Goal: Task Accomplishment & Management: Manage account settings

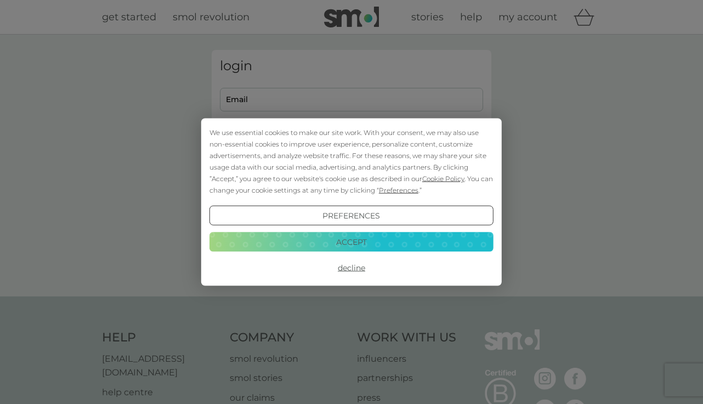
type input "[PERSON_NAME][EMAIL_ADDRESS][DOMAIN_NAME]"
click at [350, 239] on button "Accept" at bounding box center [352, 241] width 284 height 20
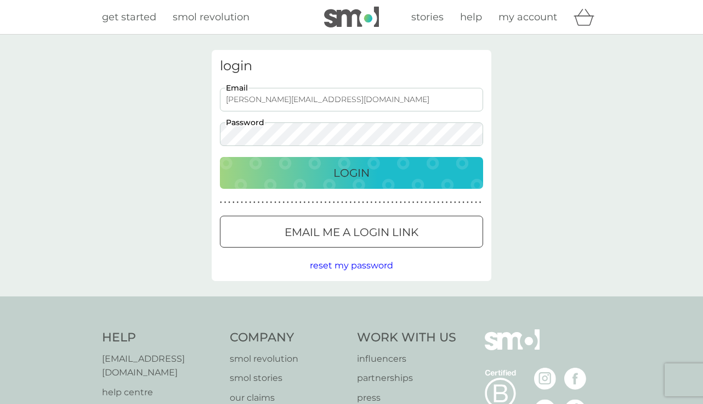
click at [355, 172] on p "Login" at bounding box center [351, 173] width 36 height 18
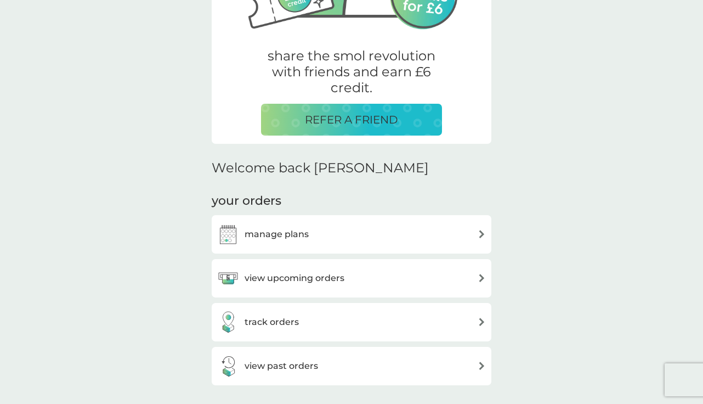
scroll to position [343, 0]
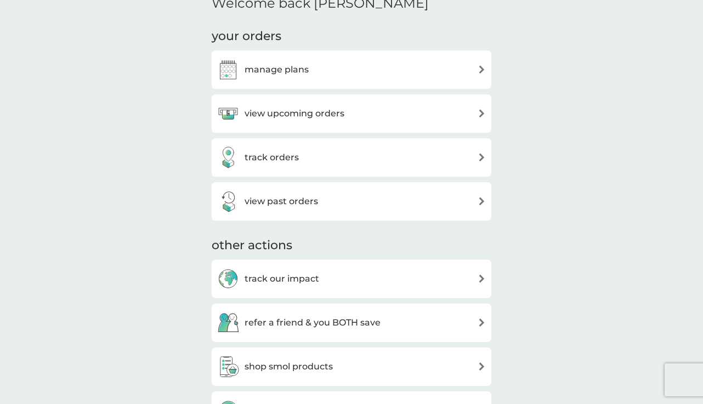
click at [270, 66] on h3 "manage plans" at bounding box center [277, 70] width 64 height 14
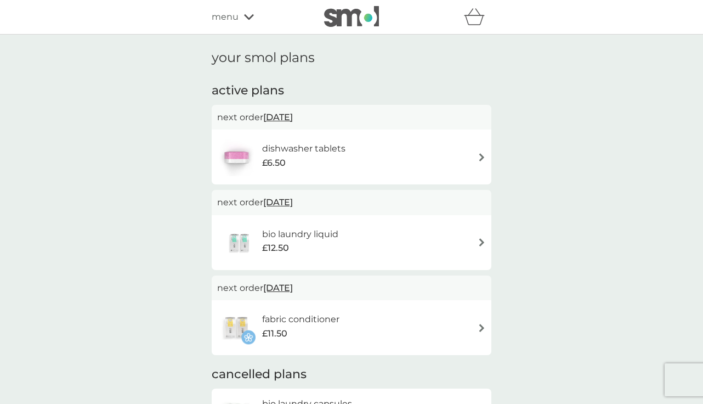
click at [481, 155] on img at bounding box center [482, 157] width 8 height 8
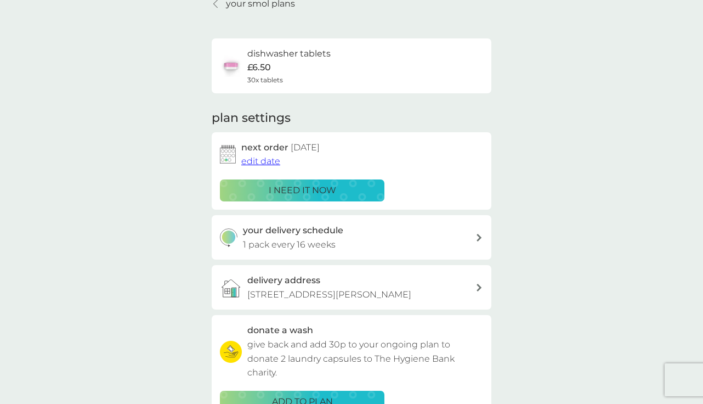
scroll to position [69, 0]
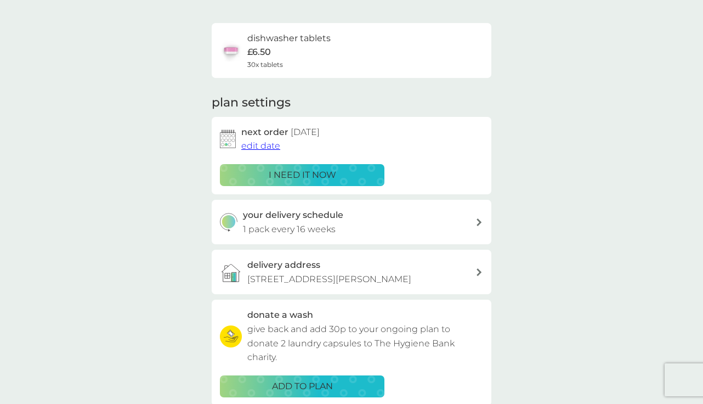
click at [263, 145] on span "edit date" at bounding box center [260, 145] width 39 height 10
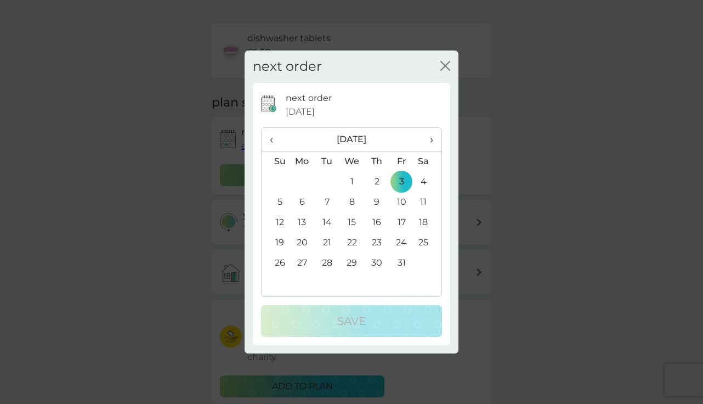
click at [446, 62] on icon "close" at bounding box center [445, 66] width 10 height 10
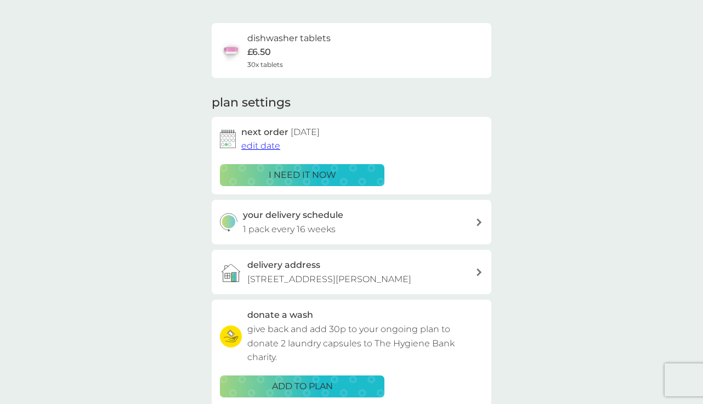
click at [479, 219] on icon at bounding box center [479, 222] width 5 height 8
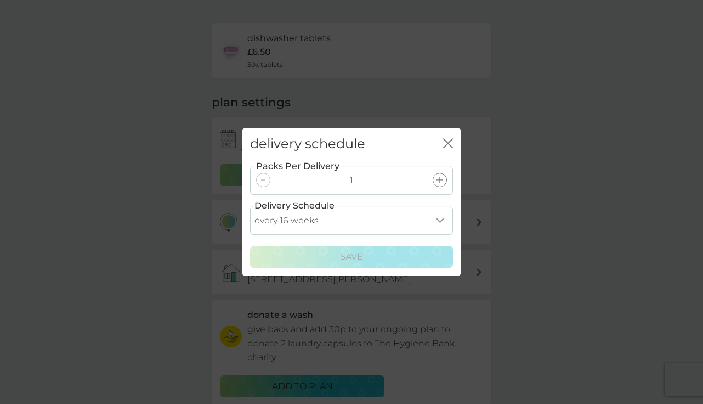
click at [440, 219] on select "every 1 week every 2 weeks every 3 weeks every 4 weeks every 5 weeks every 6 we…" at bounding box center [351, 220] width 203 height 29
click at [250, 206] on select "every 1 week every 2 weeks every 3 weeks every 4 weeks every 5 weeks every 6 we…" at bounding box center [351, 220] width 203 height 29
click at [441, 219] on select "every 1 week every 2 weeks every 3 weeks every 4 weeks every 5 weeks every 6 we…" at bounding box center [351, 220] width 203 height 29
select select "119"
click at [250, 206] on select "every 1 week every 2 weeks every 3 weeks every 4 weeks every 5 weeks every 6 we…" at bounding box center [351, 220] width 203 height 29
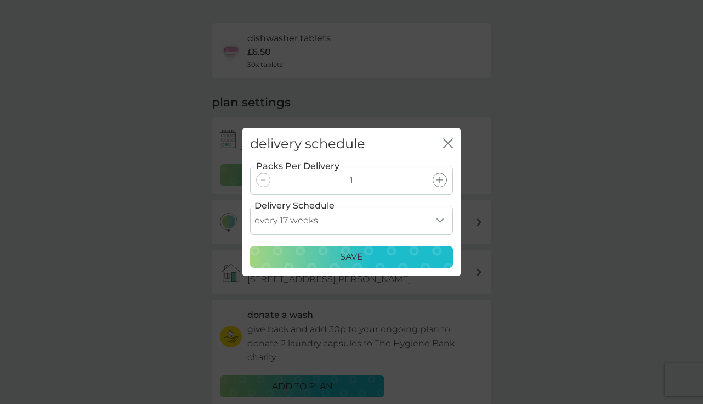
click at [439, 218] on select "every 1 week every 2 weeks every 3 weeks every 4 weeks every 5 weeks every 6 we…" at bounding box center [351, 220] width 203 height 29
click at [350, 251] on p "Save" at bounding box center [351, 257] width 23 height 14
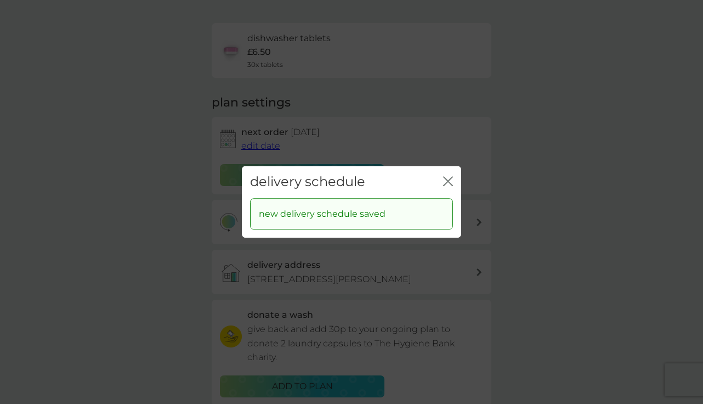
click at [451, 181] on icon "close" at bounding box center [448, 181] width 10 height 10
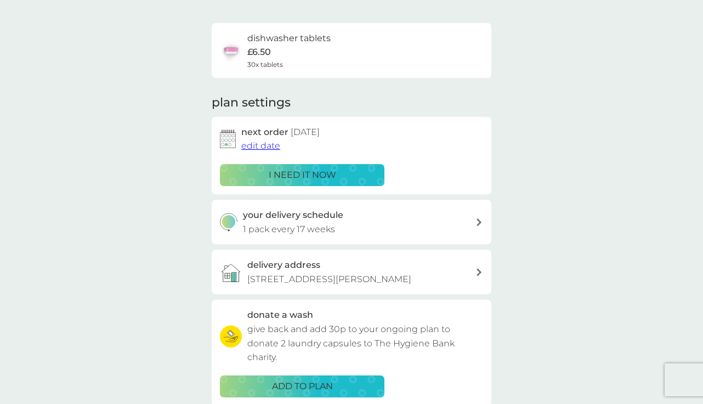
click at [262, 144] on span "edit date" at bounding box center [260, 145] width 39 height 10
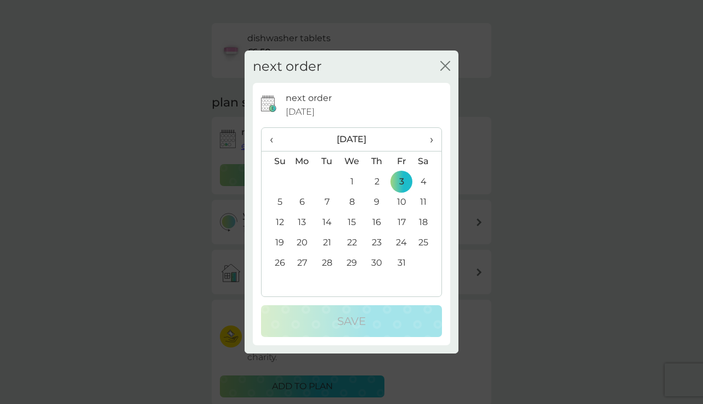
click at [400, 262] on td "31" at bounding box center [401, 263] width 25 height 20
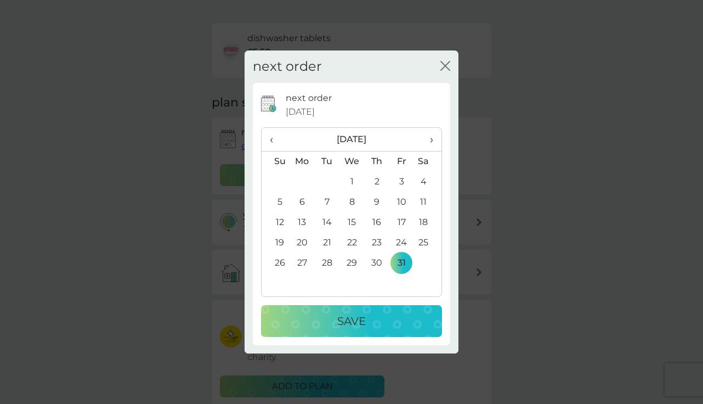
click at [348, 320] on p "Save" at bounding box center [351, 321] width 29 height 18
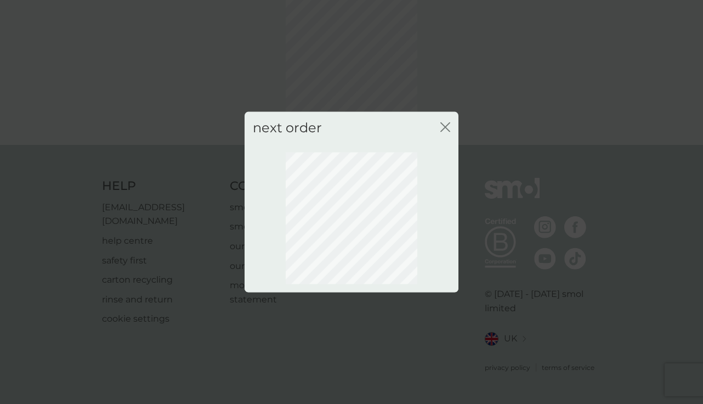
scroll to position [56, 0]
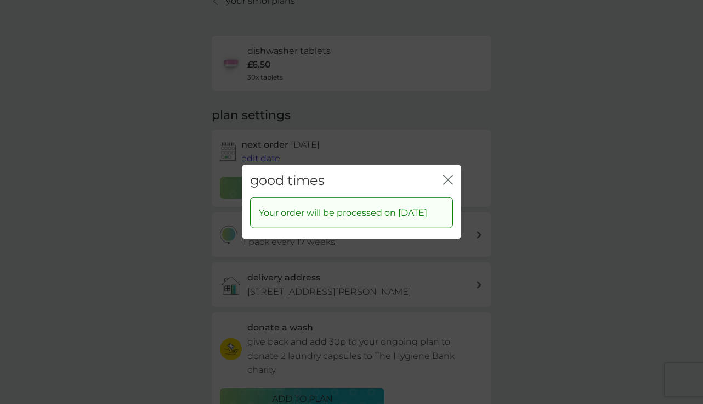
click at [449, 176] on icon "close" at bounding box center [450, 180] width 4 height 9
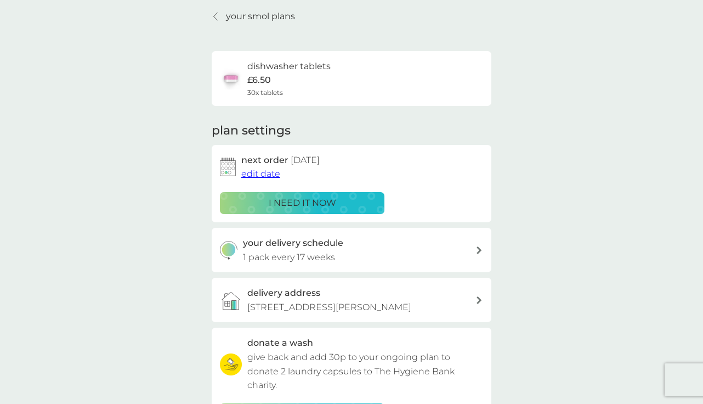
scroll to position [0, 0]
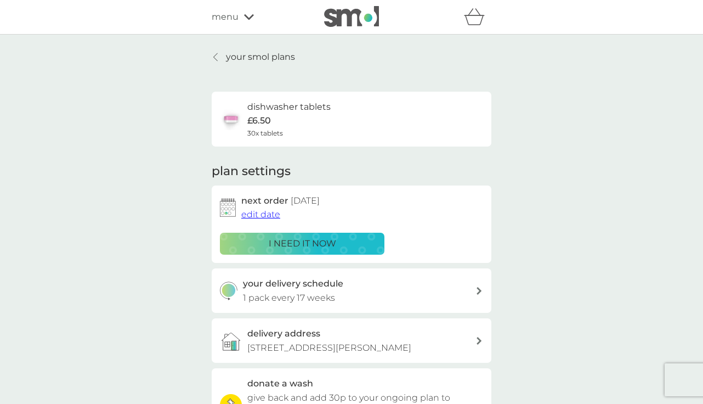
click at [368, 128] on div "dishwasher tablets £6.50 30x tablets" at bounding box center [351, 119] width 263 height 38
click at [216, 55] on icon at bounding box center [215, 57] width 4 height 9
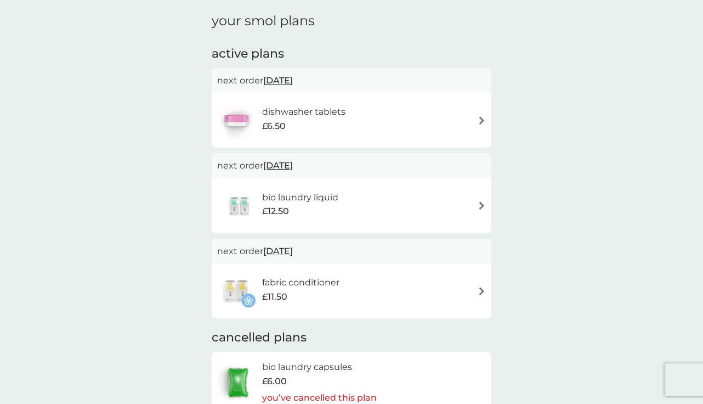
scroll to position [38, 0]
click at [480, 203] on img at bounding box center [482, 204] width 8 height 8
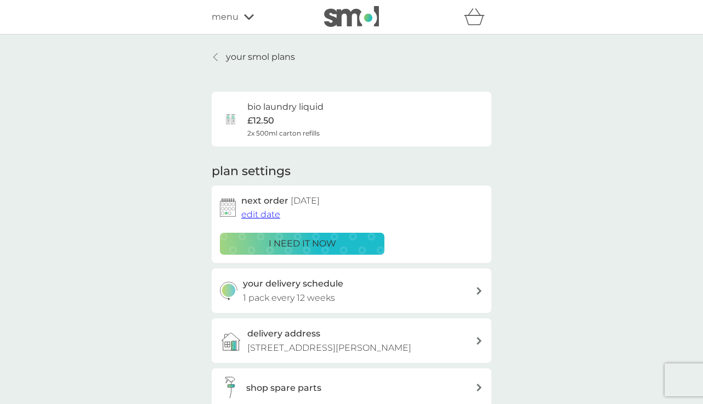
click at [263, 212] on span "edit date" at bounding box center [260, 214] width 39 height 10
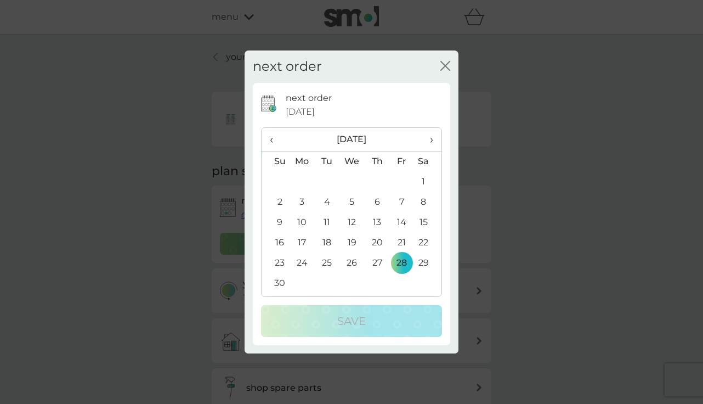
click at [433, 139] on span "›" at bounding box center [427, 139] width 11 height 23
click at [433, 138] on th "›" at bounding box center [427, 140] width 27 height 24
click at [298, 199] on td "5" at bounding box center [302, 202] width 25 height 20
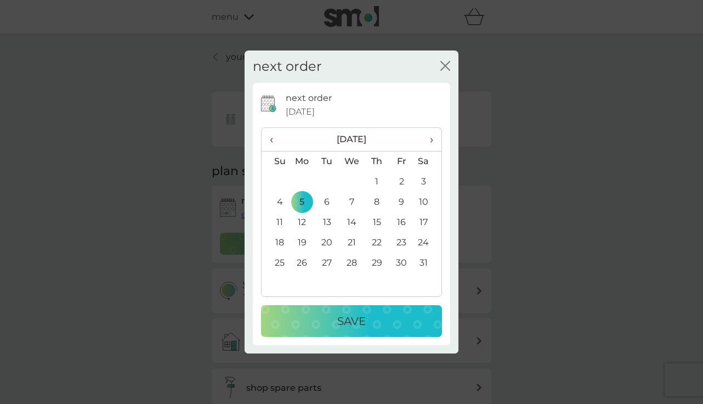
click at [329, 321] on div "Save" at bounding box center [351, 321] width 159 height 18
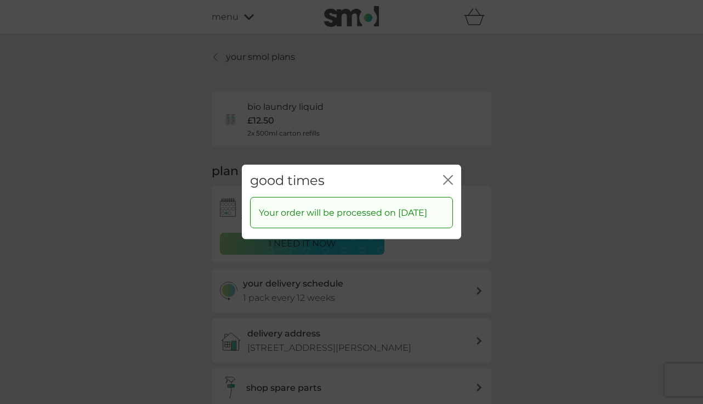
click at [449, 176] on icon "close" at bounding box center [450, 180] width 4 height 9
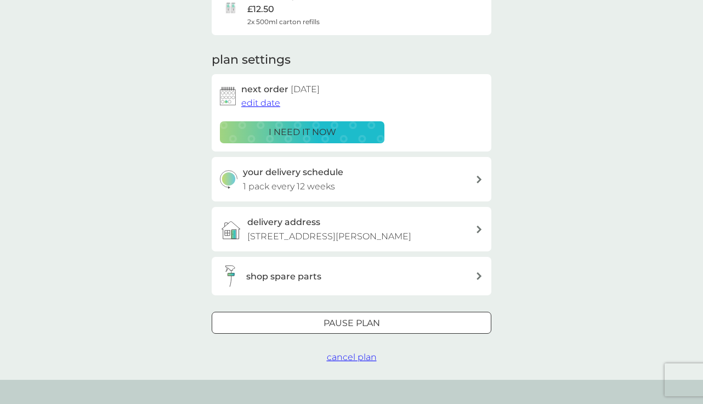
scroll to position [116, 0]
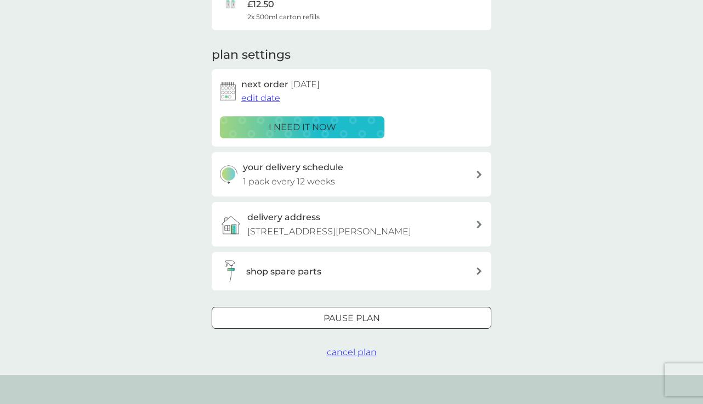
click at [314, 177] on p "1 pack every 12 weeks" at bounding box center [289, 181] width 92 height 14
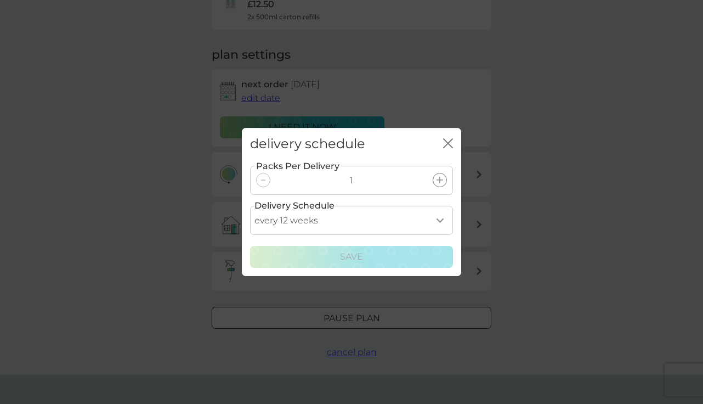
click at [442, 219] on select "every 1 week every 2 weeks every 3 weeks every 4 weeks every 5 weeks every 6 we…" at bounding box center [351, 220] width 203 height 29
select select "140"
click at [250, 206] on select "every 1 week every 2 weeks every 3 weeks every 4 weeks every 5 weeks every 6 we…" at bounding box center [351, 220] width 203 height 29
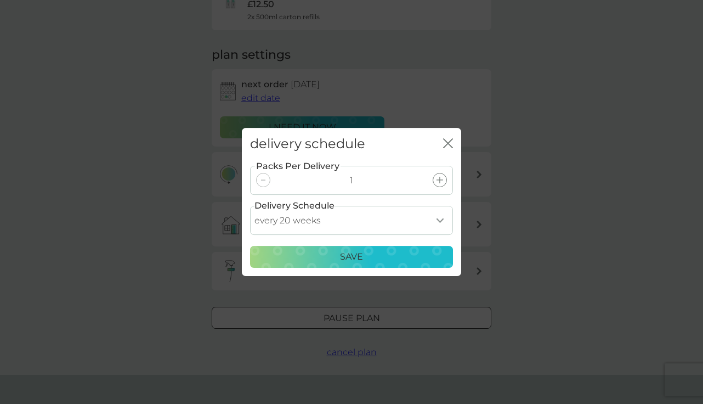
click at [353, 251] on p "Save" at bounding box center [351, 257] width 23 height 14
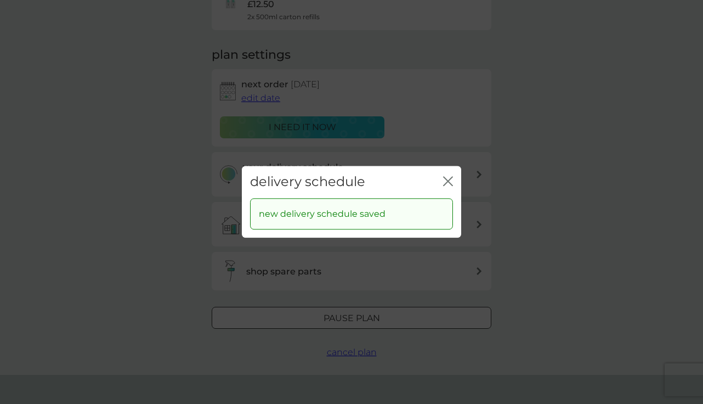
click at [446, 179] on icon "close" at bounding box center [446, 181] width 4 height 9
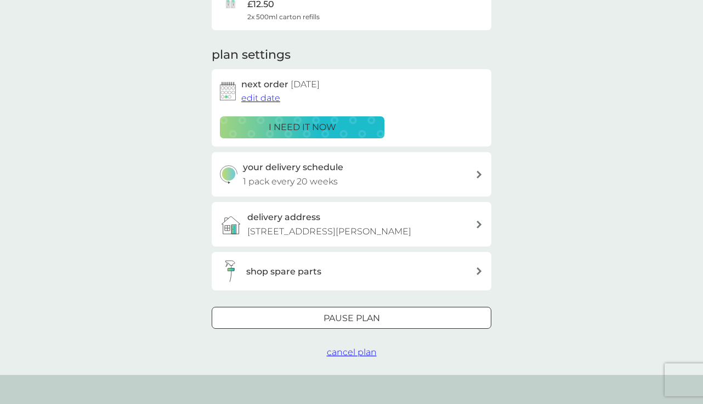
scroll to position [0, 0]
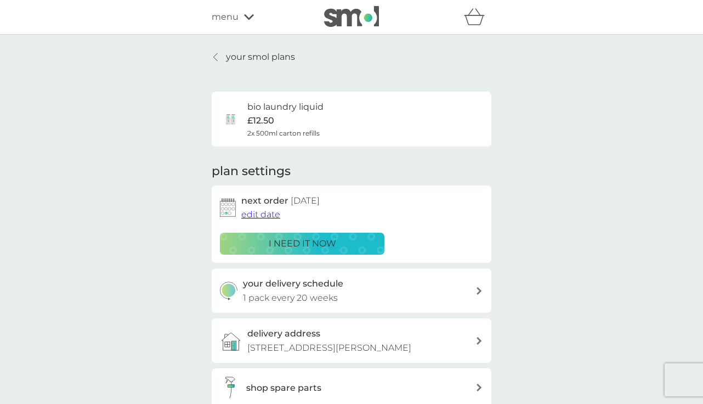
click at [212, 54] on div at bounding box center [216, 57] width 8 height 9
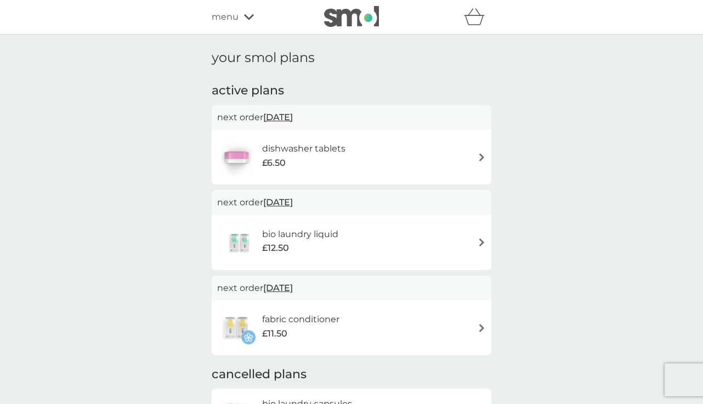
click at [315, 145] on h6 "dishwasher tablets" at bounding box center [303, 149] width 83 height 14
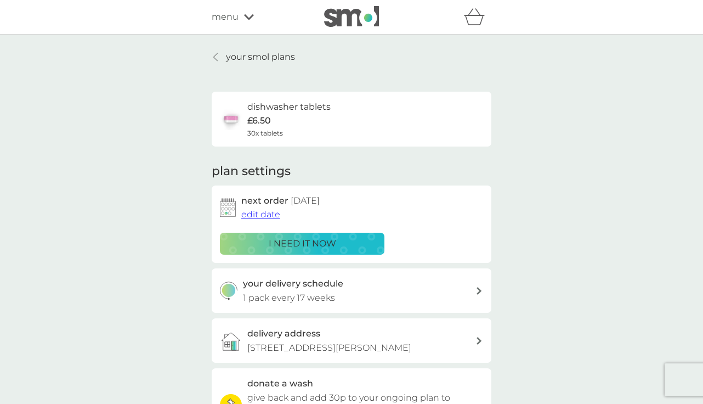
click at [300, 287] on h3 "your delivery schedule" at bounding box center [293, 283] width 100 height 14
select select "119"
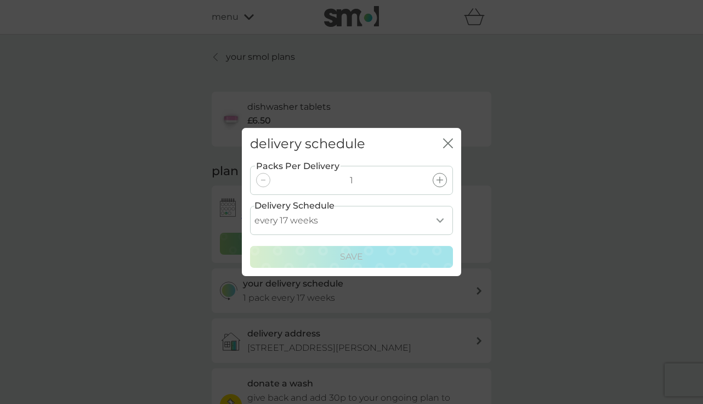
click at [436, 215] on select "every 1 week every 2 weeks every 3 weeks every 4 weeks every 5 weeks every 6 we…" at bounding box center [351, 220] width 203 height 29
click at [448, 141] on icon "close" at bounding box center [448, 143] width 10 height 10
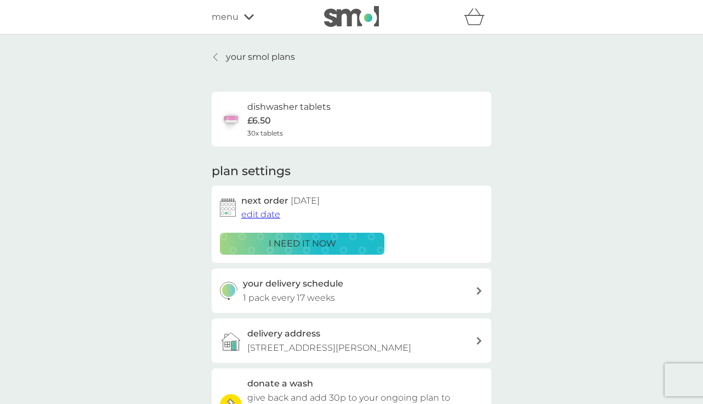
click at [214, 54] on icon at bounding box center [215, 57] width 4 height 9
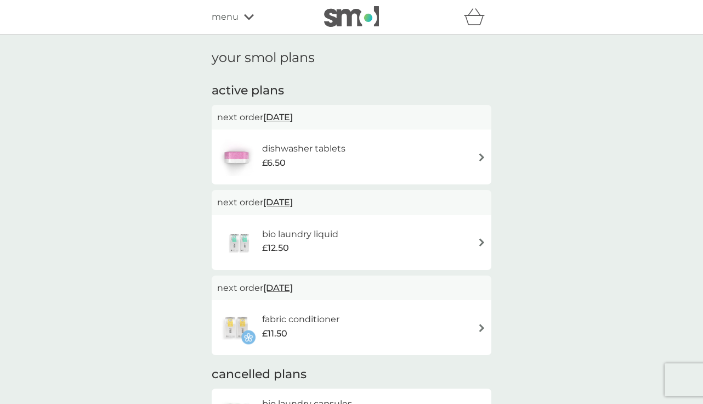
click at [287, 286] on span "26 Feb 2026" at bounding box center [278, 287] width 30 height 21
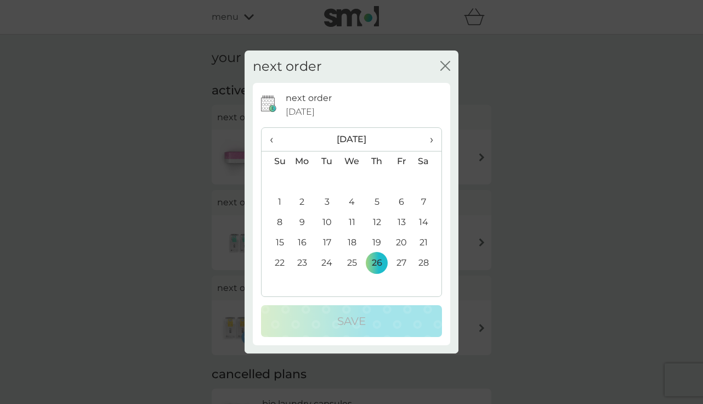
click at [272, 141] on span "‹" at bounding box center [276, 139] width 12 height 23
click at [301, 200] on td "5" at bounding box center [302, 202] width 25 height 20
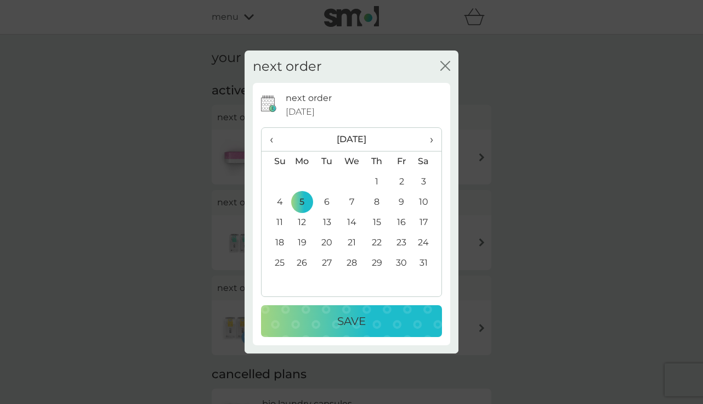
click at [348, 314] on p "Save" at bounding box center [351, 321] width 29 height 18
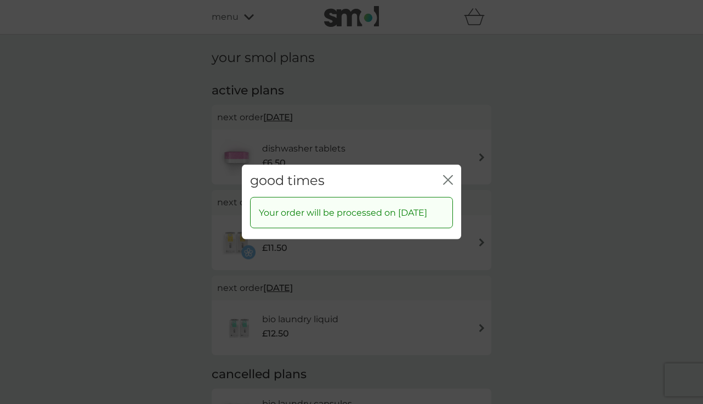
click at [451, 175] on icon "close" at bounding box center [448, 180] width 10 height 10
